Goal: Transaction & Acquisition: Purchase product/service

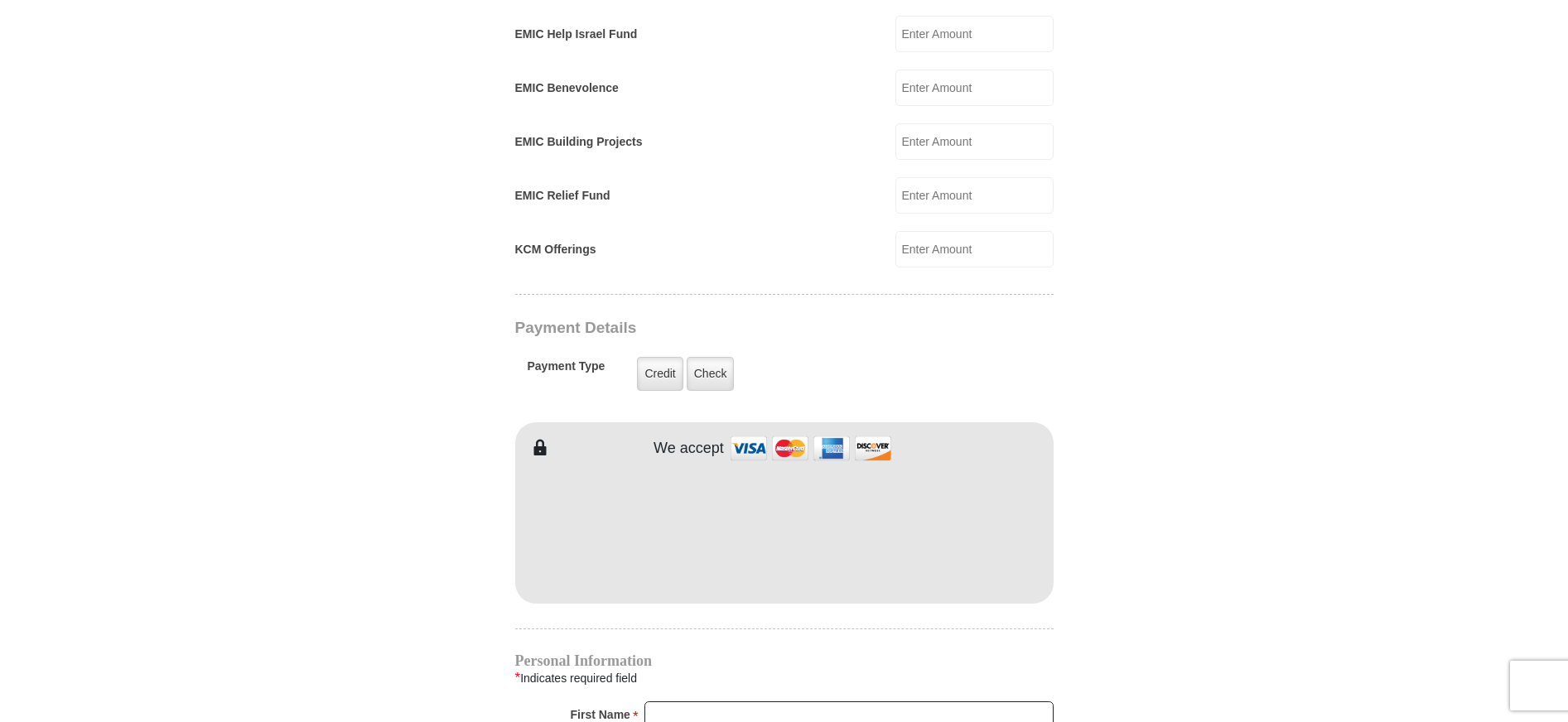
scroll to position [1077, 0]
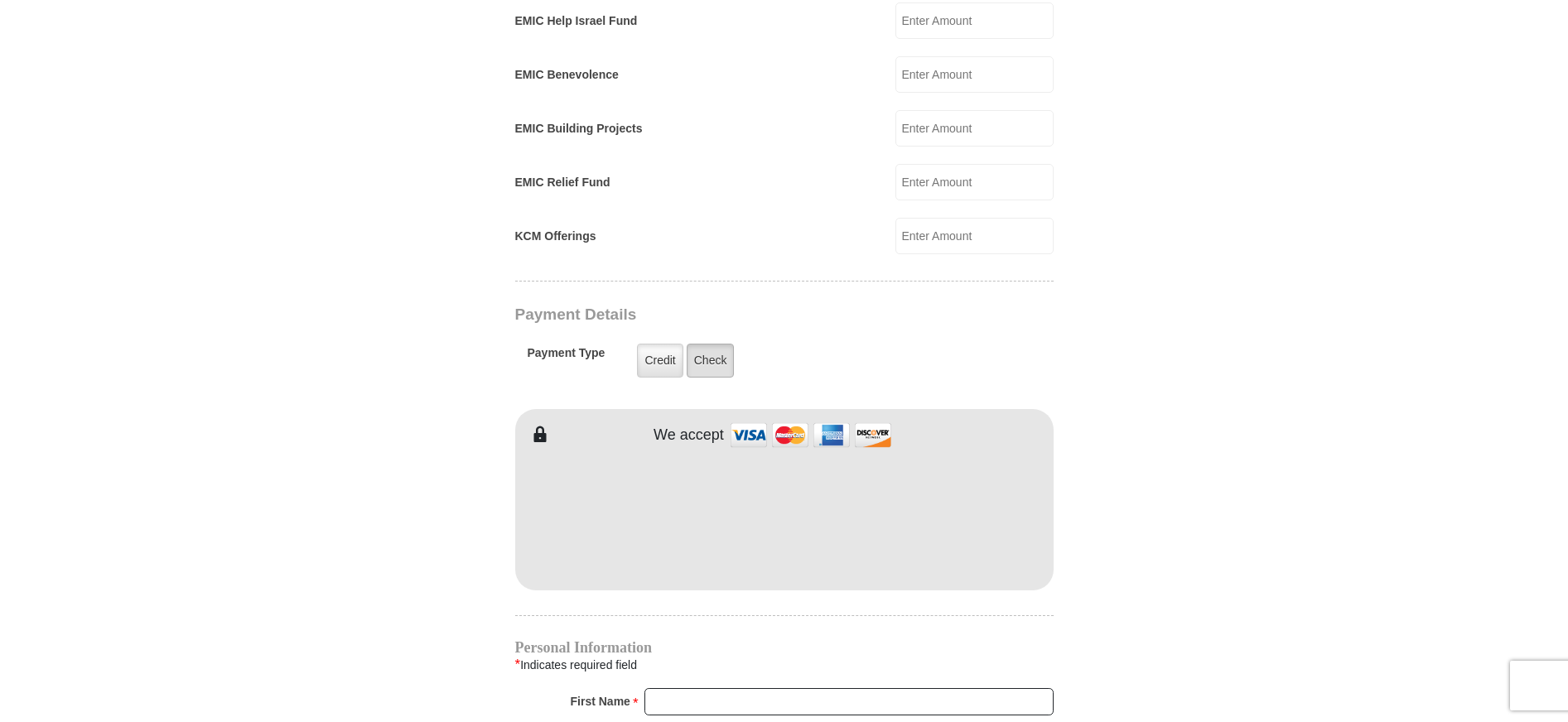
type input "285"
click at [700, 348] on label "Check" at bounding box center [710, 360] width 48 height 34
click at [0, 0] on input "Check" at bounding box center [0, 0] width 0 height 0
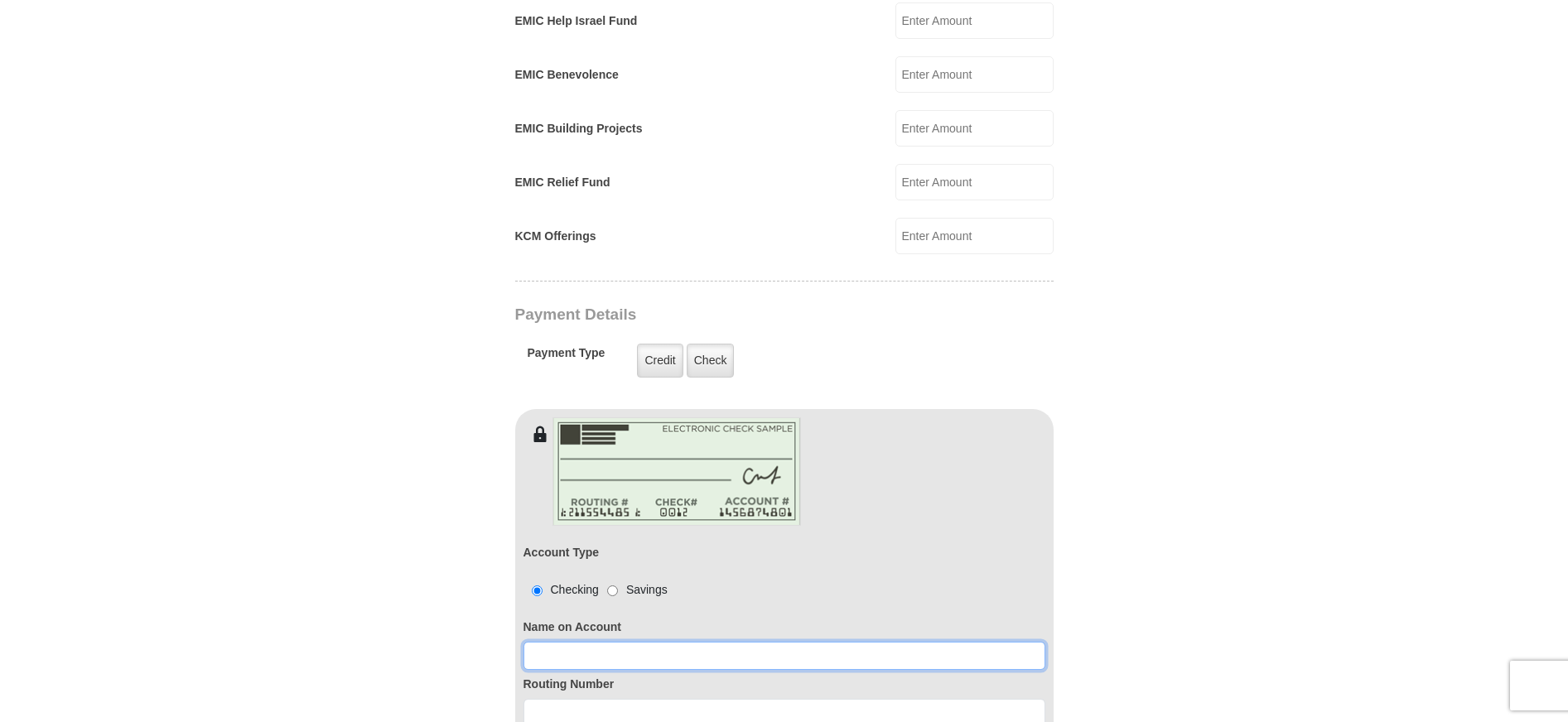
click at [554, 642] on input at bounding box center [784, 656] width 522 height 28
type input "[PERSON_NAME] and [US_STATE][PERSON_NAME]"
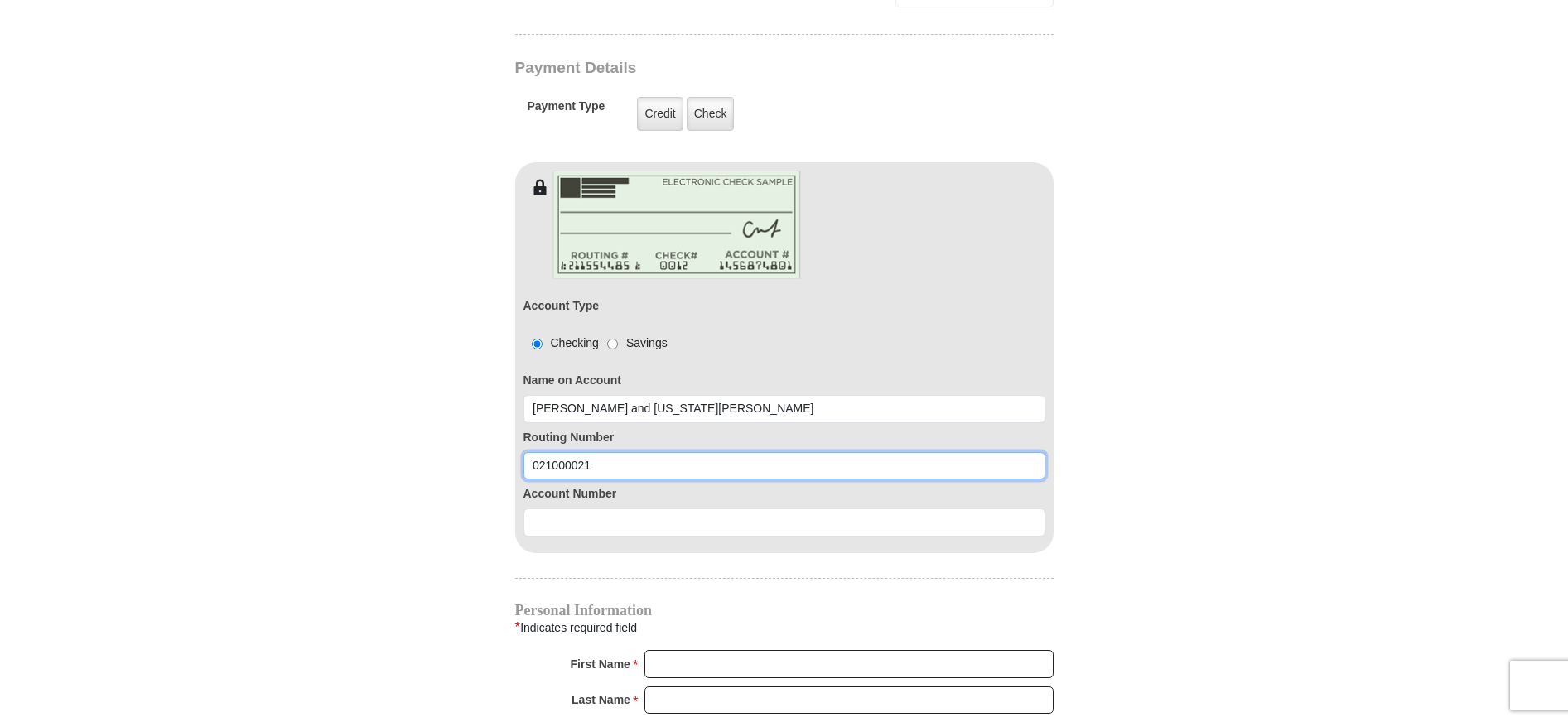
scroll to position [1326, 0]
type input "021000021"
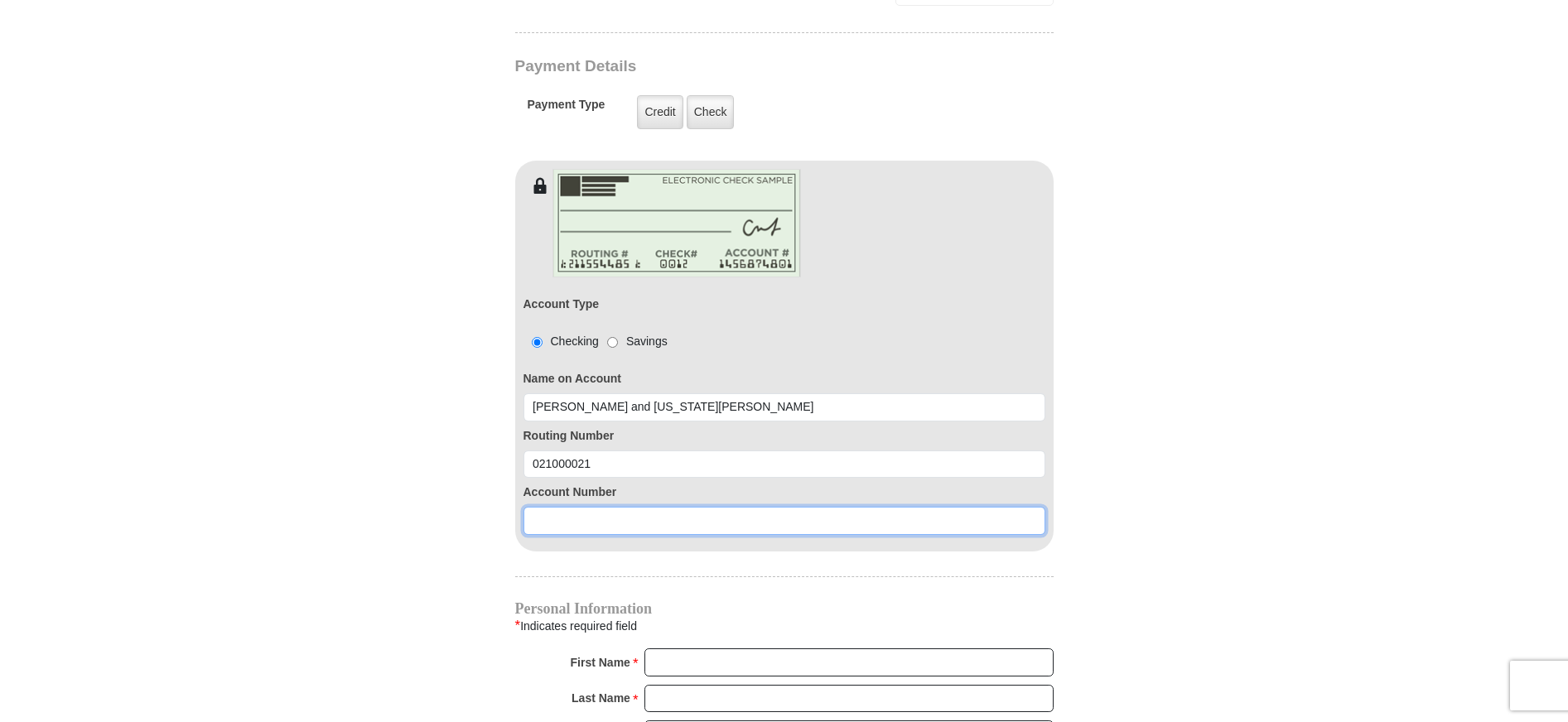
click at [545, 507] on input at bounding box center [784, 521] width 522 height 28
type input "985224534"
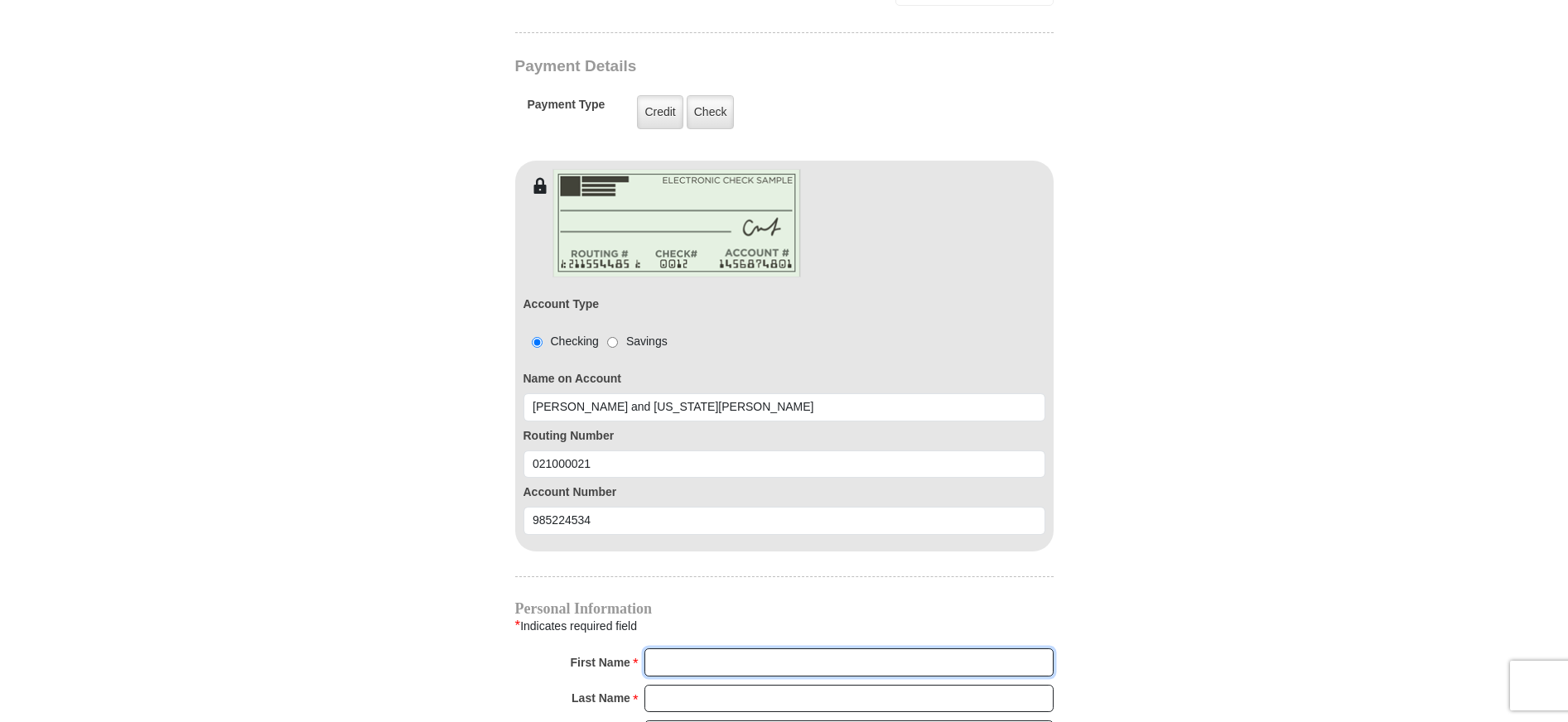
click at [703, 651] on input "First Name *" at bounding box center [849, 662] width 409 height 28
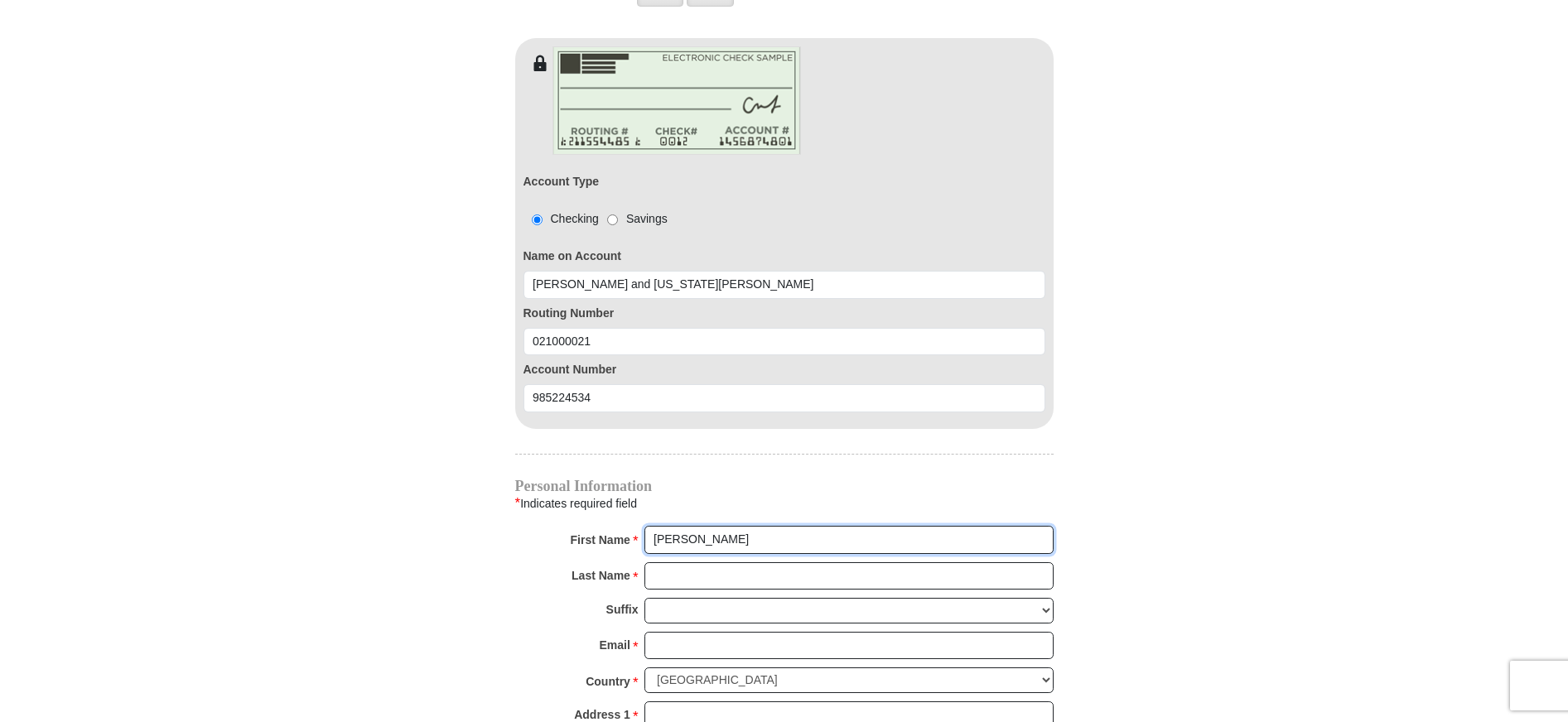
scroll to position [1491, 0]
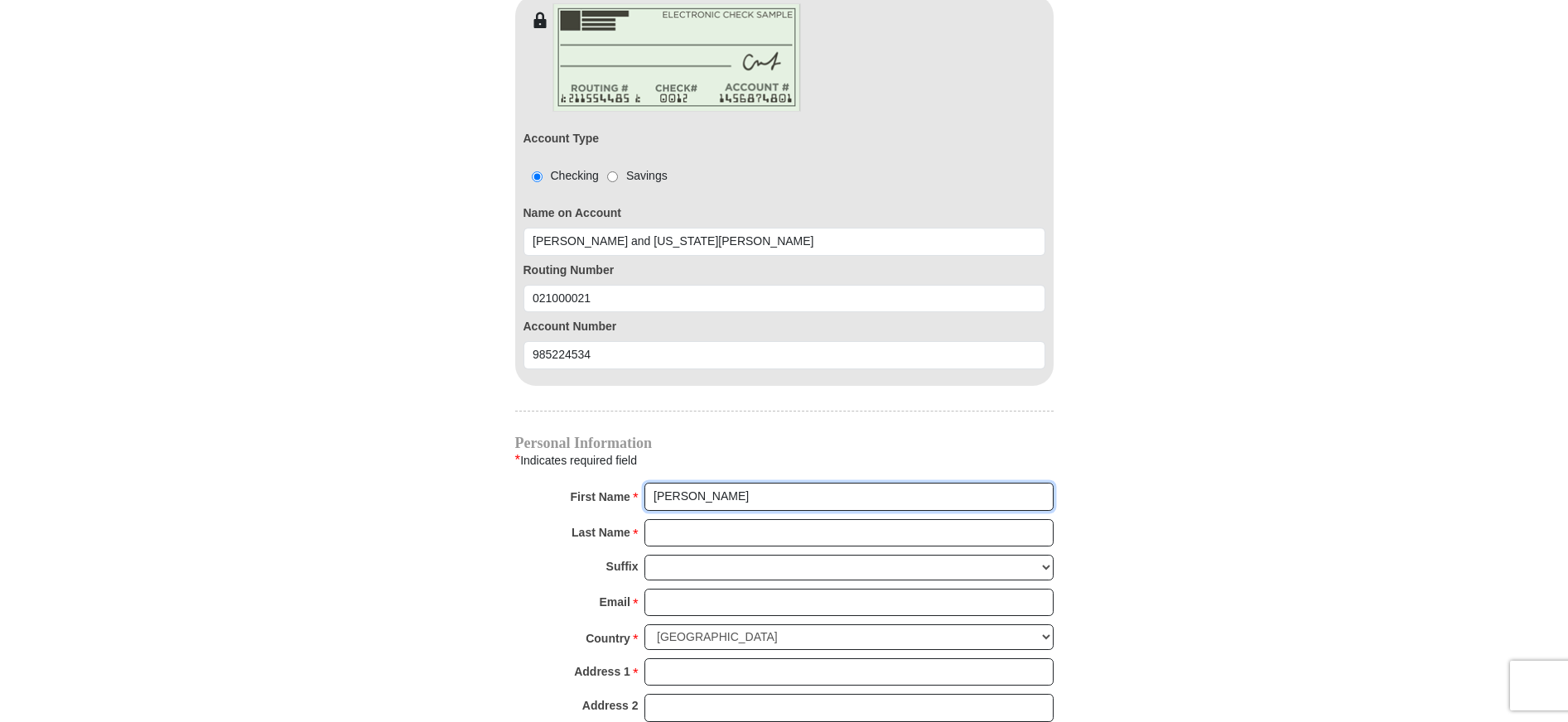
click at [719, 483] on input "[PERSON_NAME]" at bounding box center [849, 497] width 409 height 28
type input "[PERSON_NAME]"
type input "Meriam"
click at [716, 555] on select "[PERSON_NAME] I II III IV V VI" at bounding box center [849, 568] width 409 height 26
select select "III"
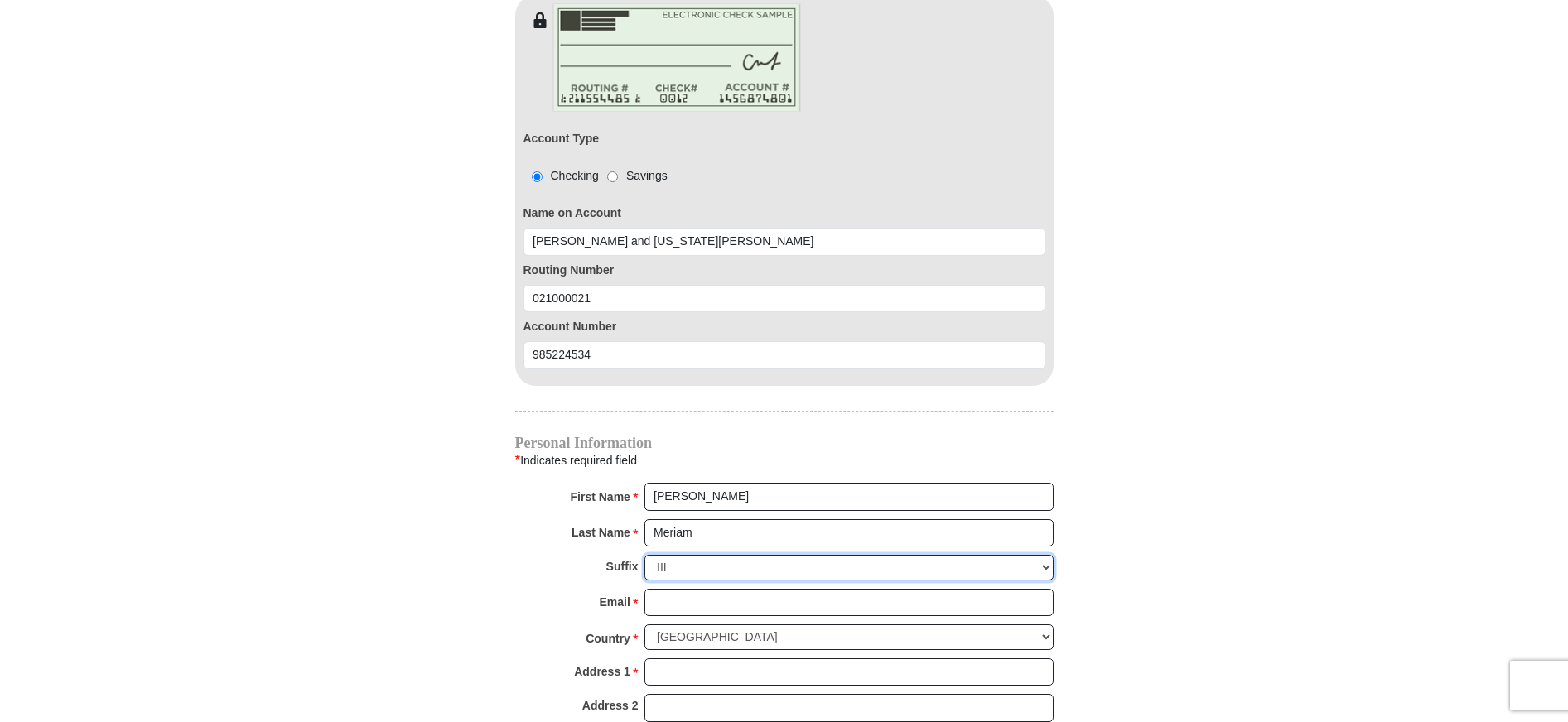
click at [645, 555] on select "[PERSON_NAME] I II III IV V VI" at bounding box center [849, 568] width 409 height 26
click at [683, 589] on input "Email *" at bounding box center [849, 603] width 409 height 28
type input "[EMAIL_ADDRESS][DOMAIN_NAME]"
type input "[STREET_ADDRESS]"
type input "Village of [GEOGRAPHIC_DATA]"
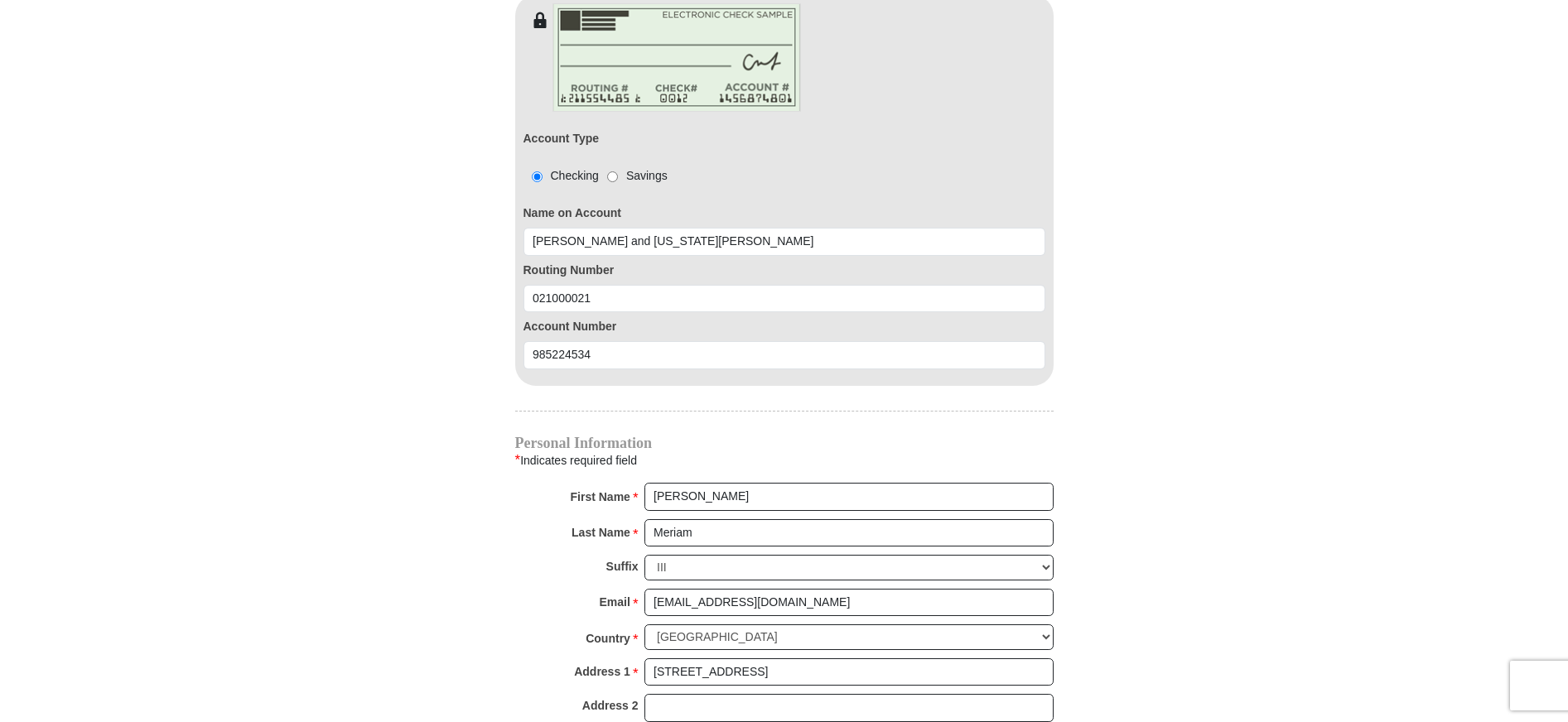
select select "NY"
type input "11530-5337"
type input "5166393402"
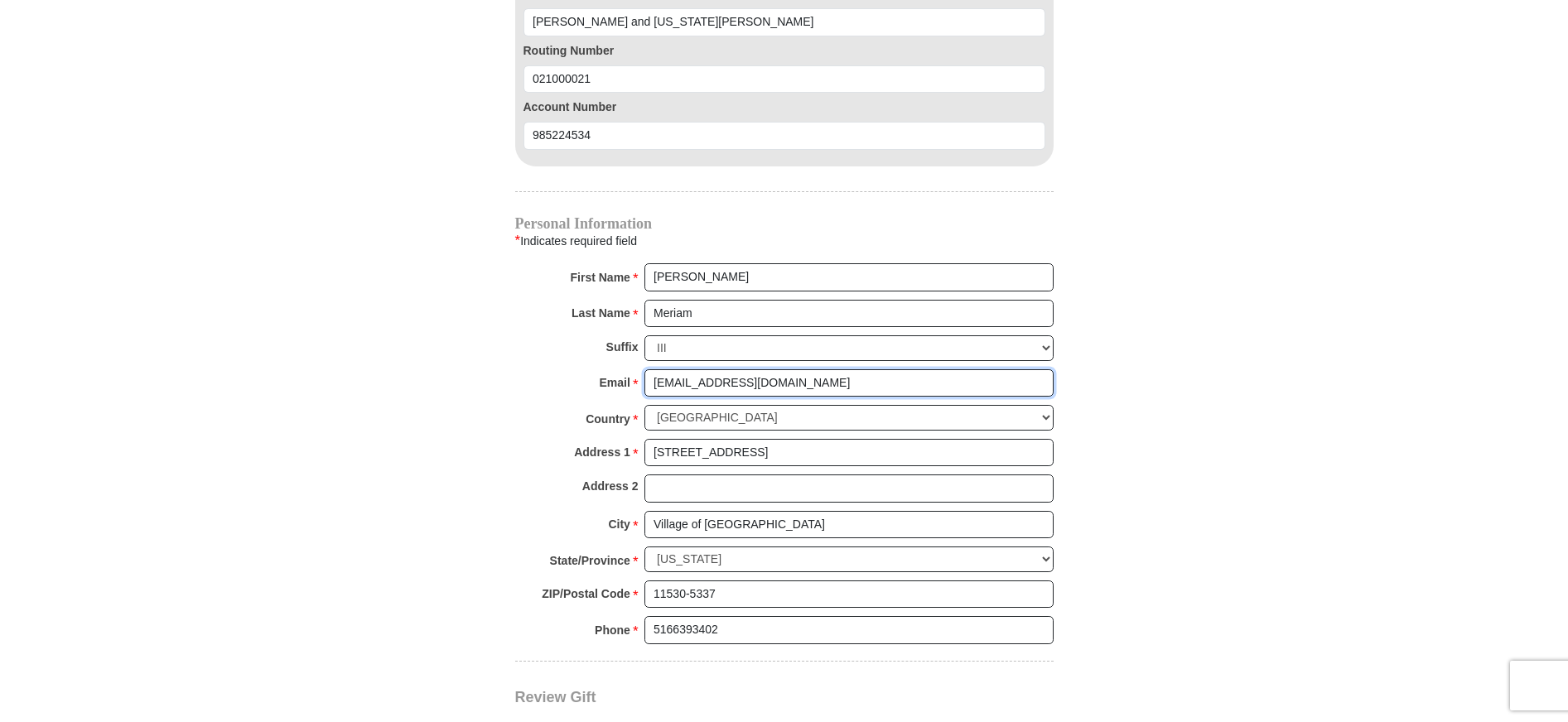
scroll to position [1740, 0]
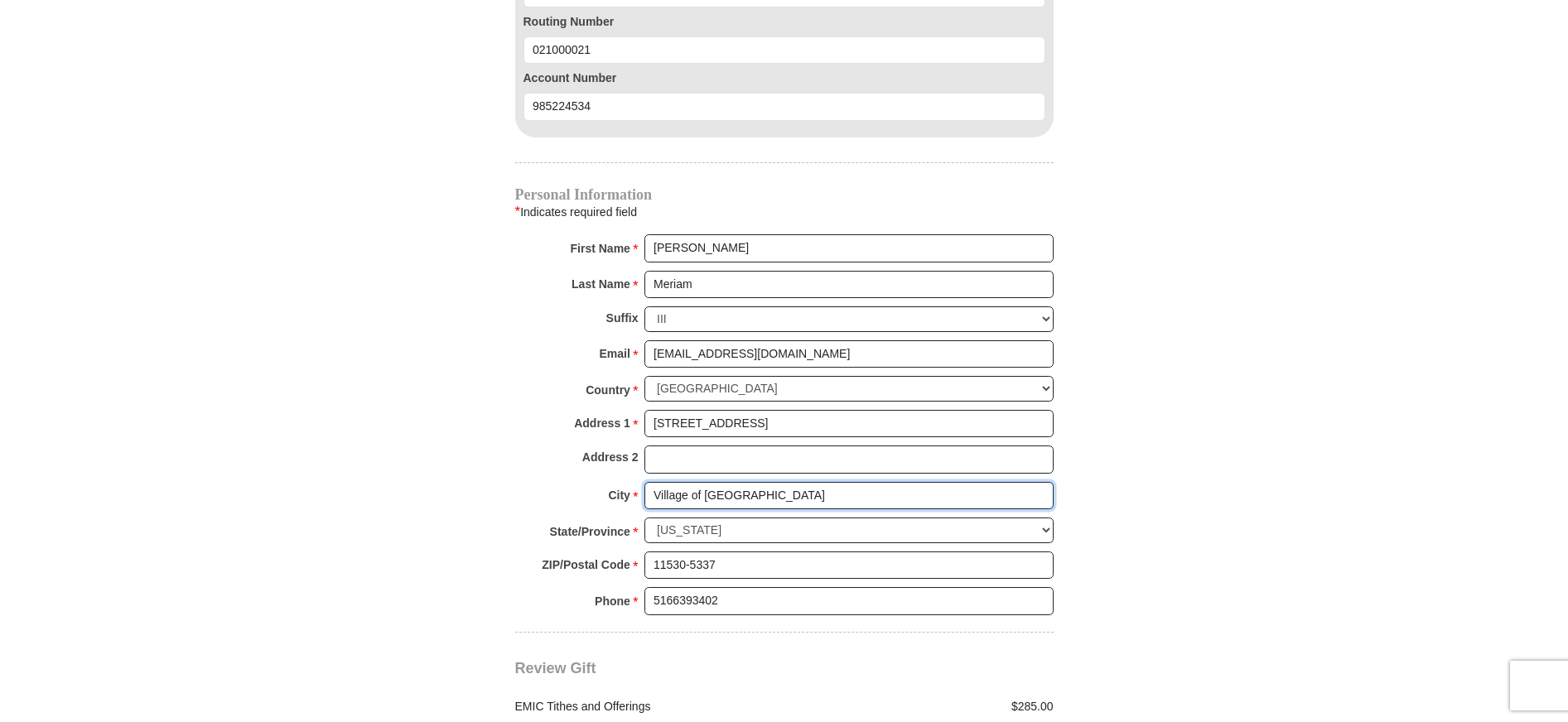
drag, startPoint x: 657, startPoint y: 476, endPoint x: 667, endPoint y: 476, distance: 10.0
click at [657, 482] on input "Village of [GEOGRAPHIC_DATA]" at bounding box center [849, 496] width 409 height 28
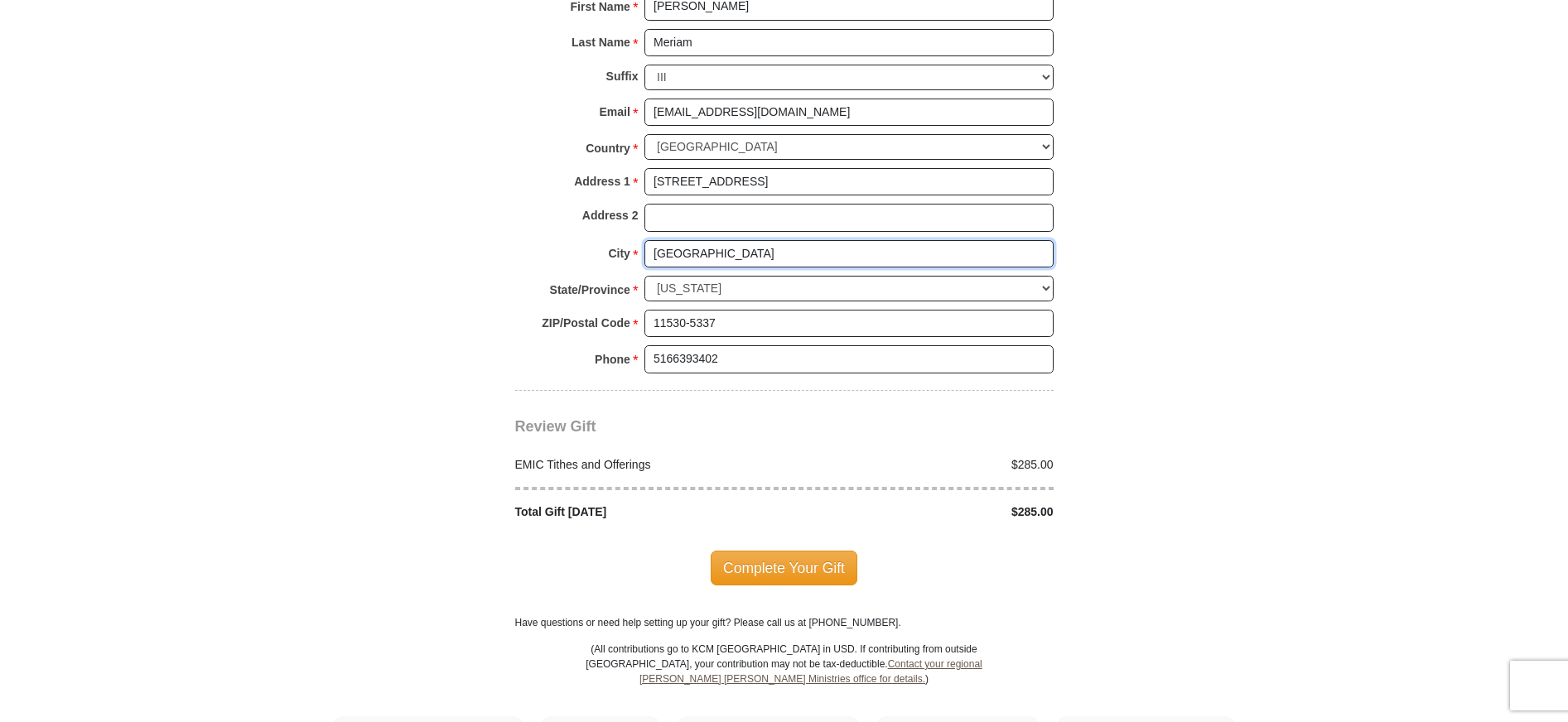
scroll to position [1989, 0]
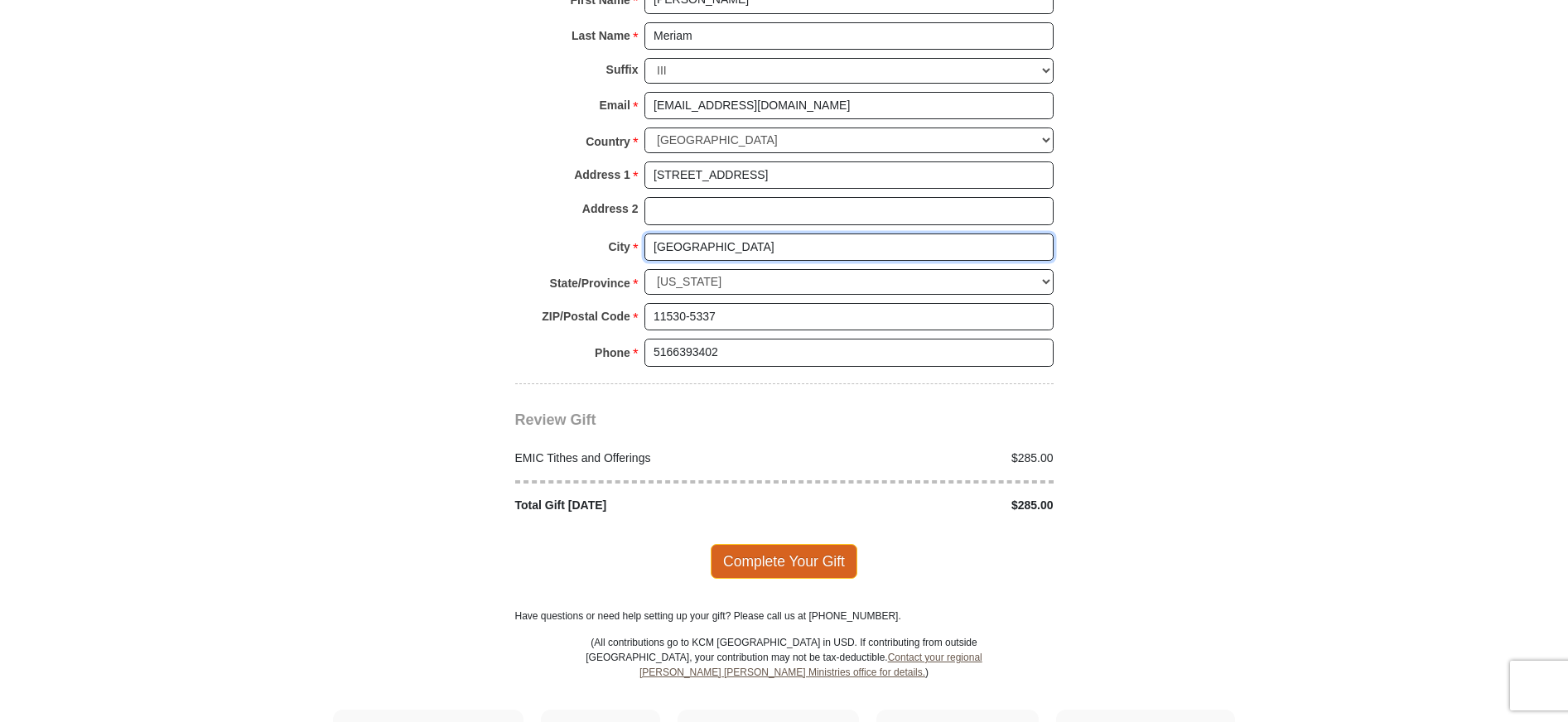
type input "[GEOGRAPHIC_DATA]"
click at [791, 545] on span "Complete Your Gift" at bounding box center [784, 561] width 146 height 35
